Goal: Task Accomplishment & Management: Manage account settings

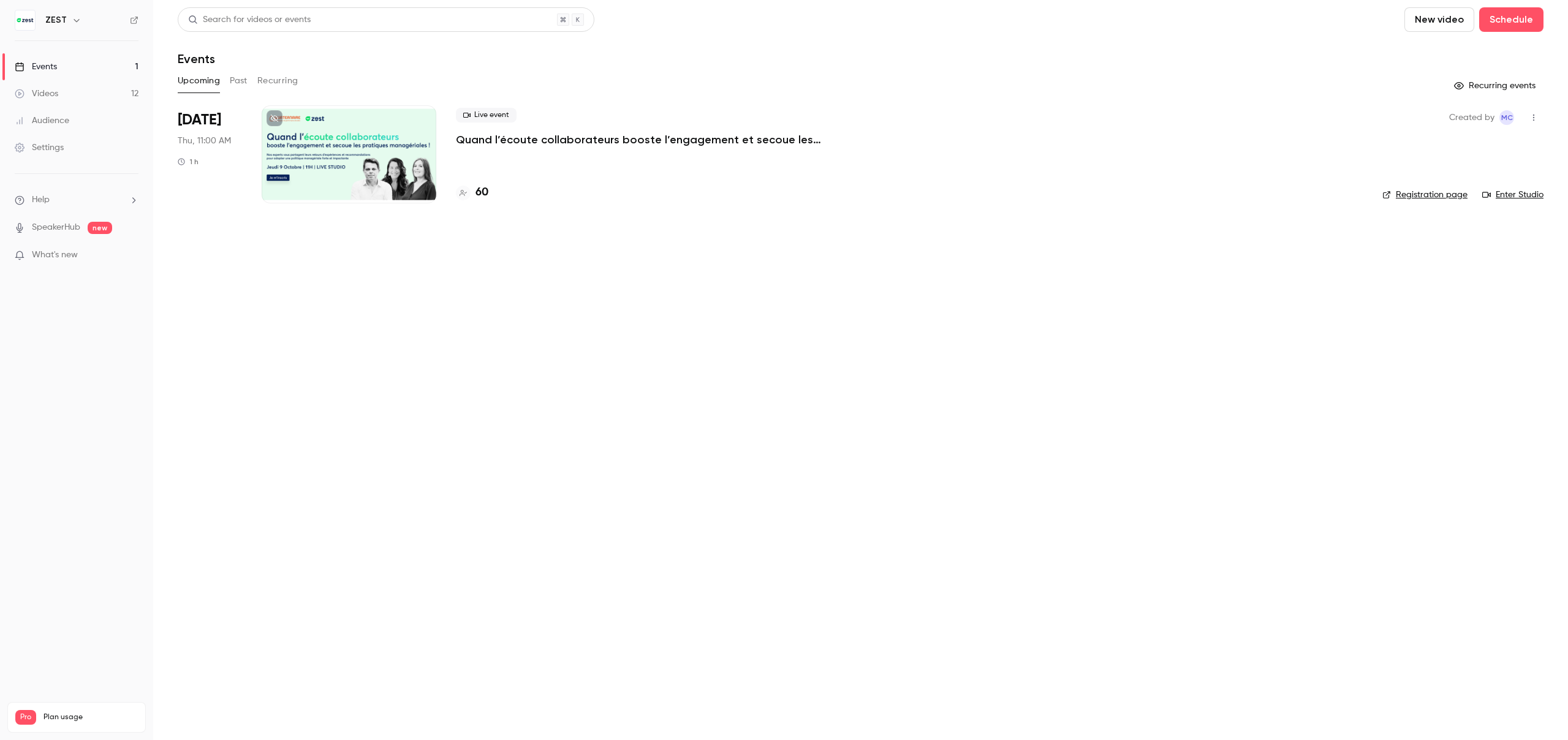
click at [719, 144] on p "Quand l’écoute collaborateurs booste l’engagement et secoue les pratiques manag…" at bounding box center [640, 139] width 368 height 15
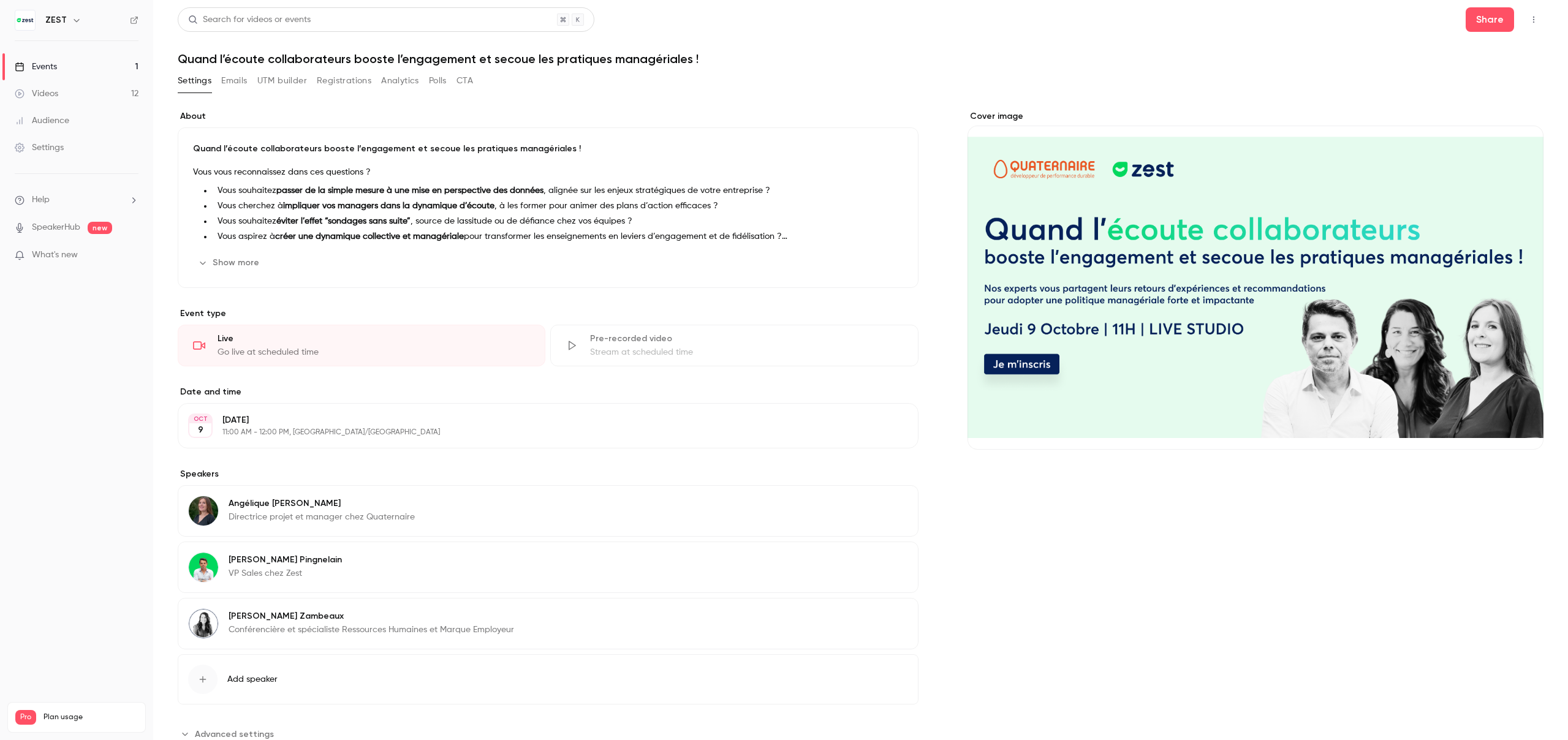
click at [357, 85] on button "Registrations" at bounding box center [344, 81] width 55 height 20
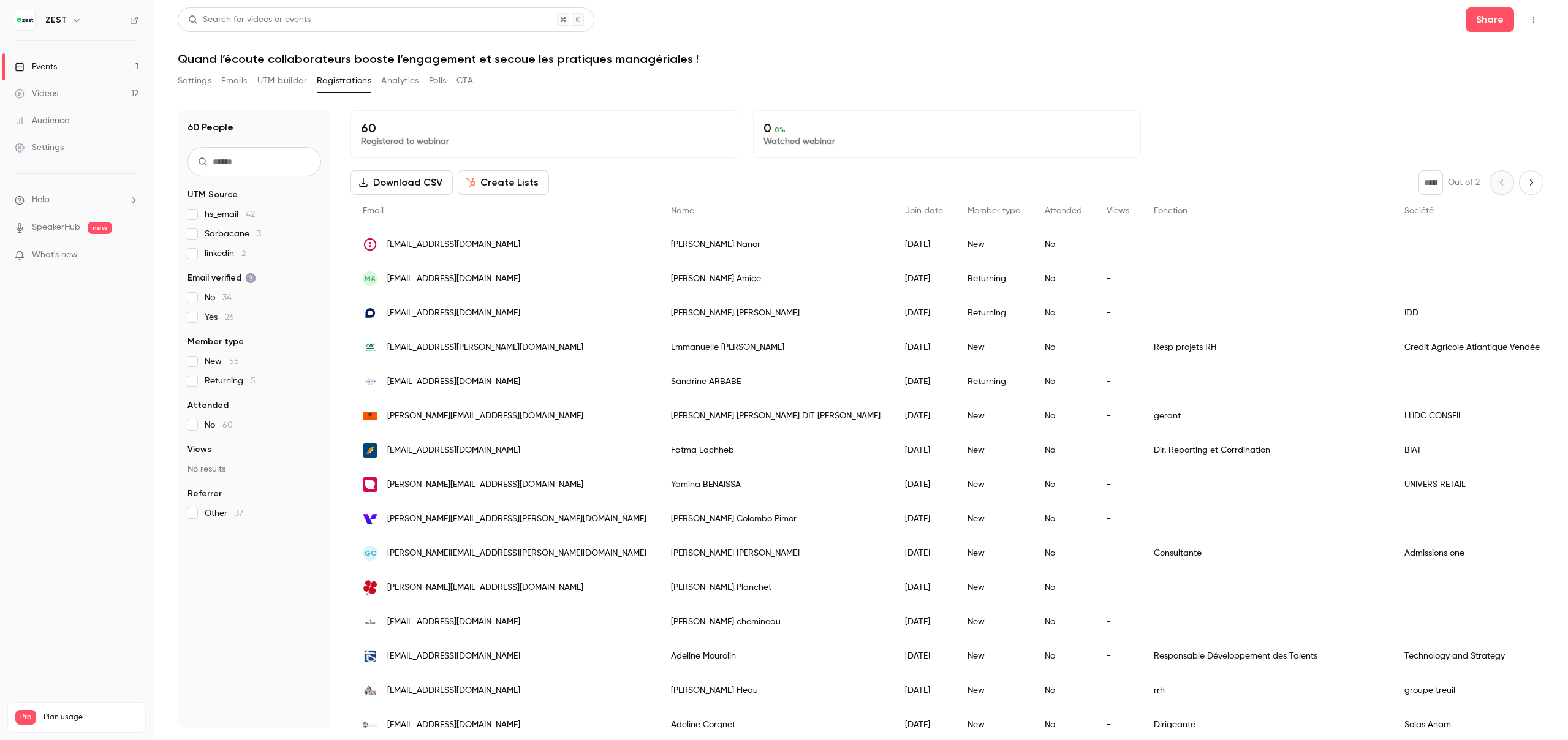
click at [409, 182] on button "Download CSV" at bounding box center [401, 182] width 102 height 25
